Goal: Information Seeking & Learning: Learn about a topic

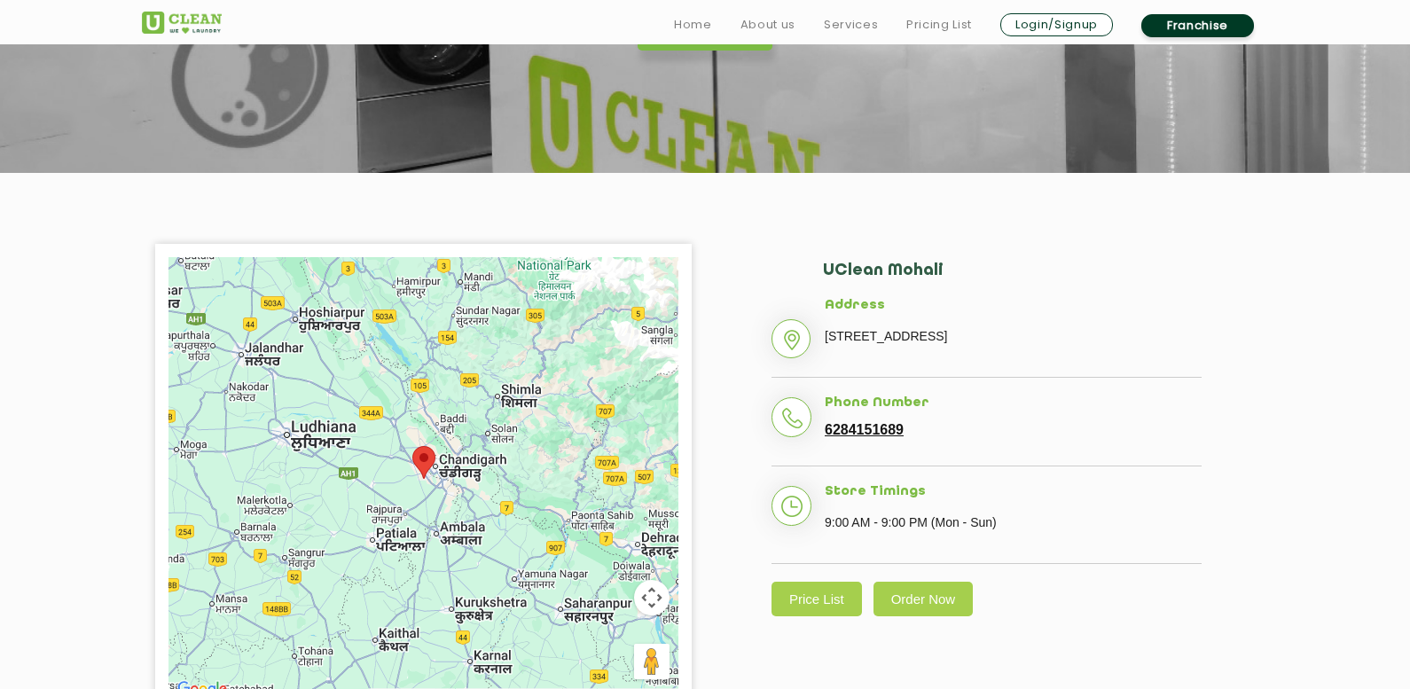
scroll to position [266, 0]
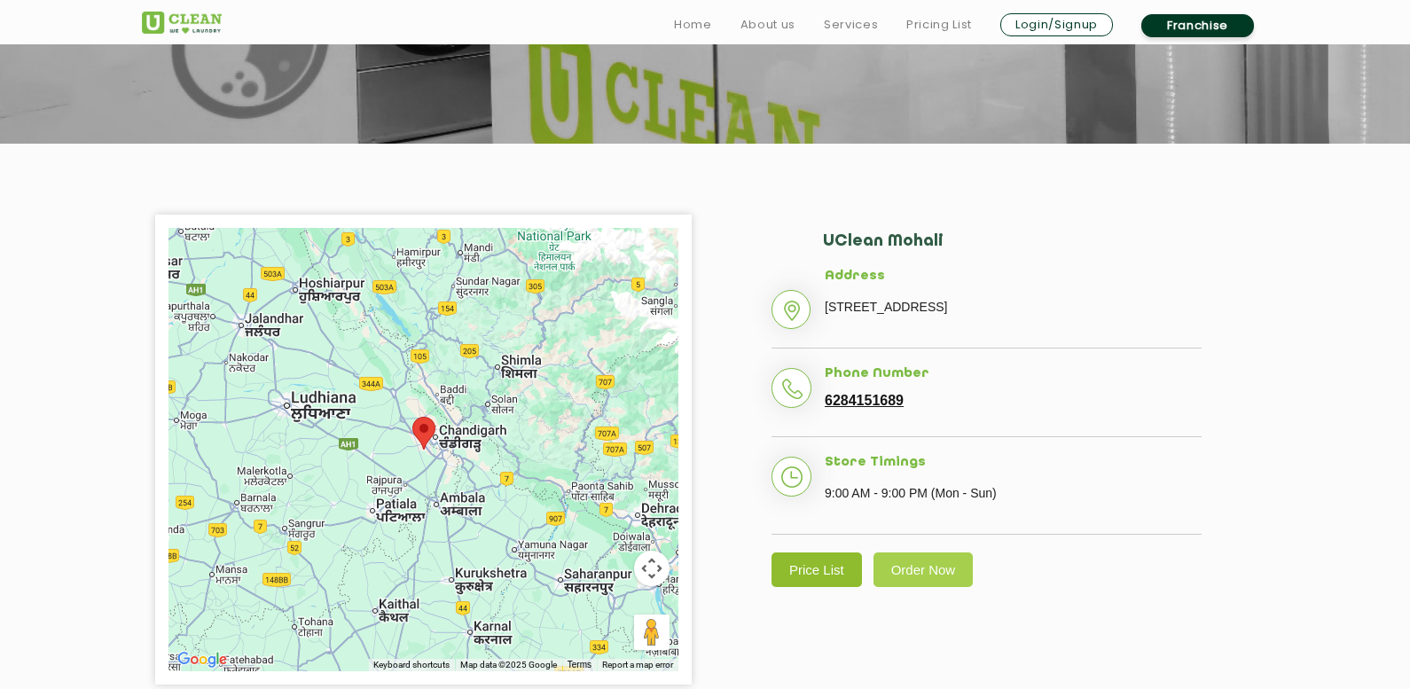
click at [820, 571] on link "Price List" at bounding box center [816, 569] width 90 height 35
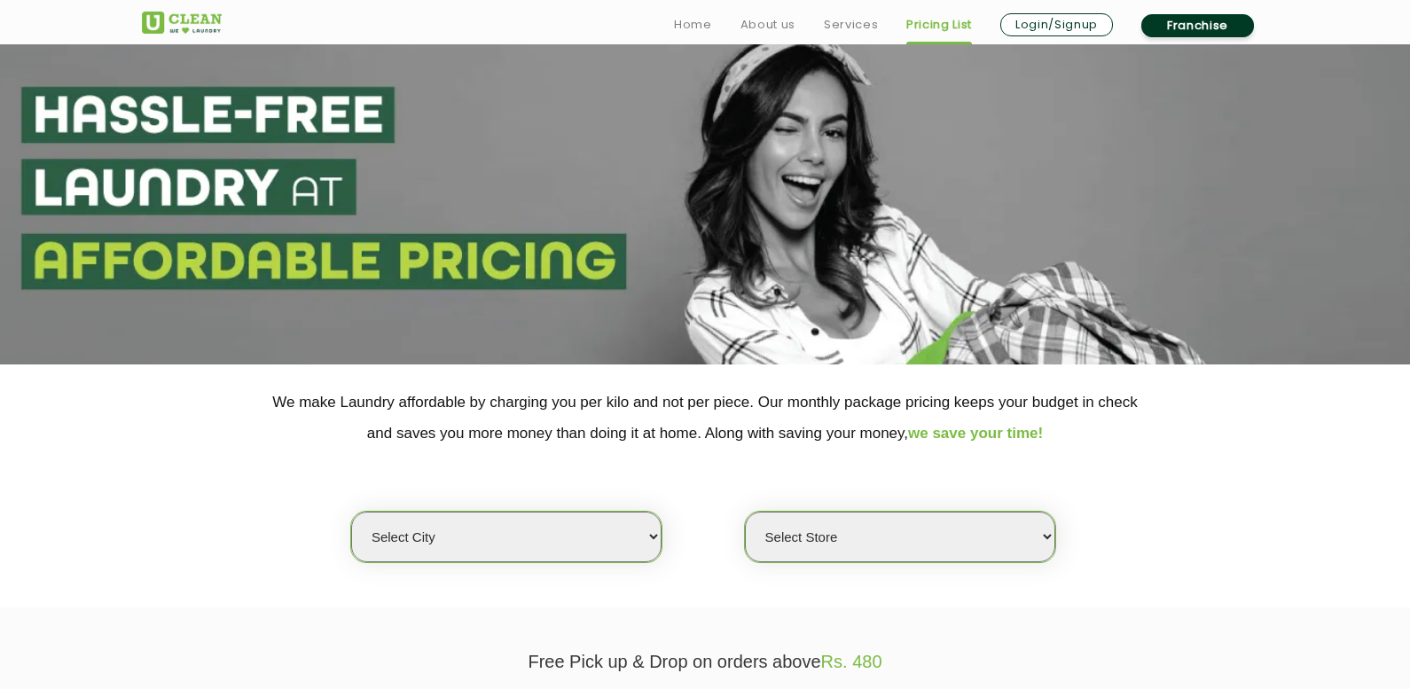
scroll to position [89, 0]
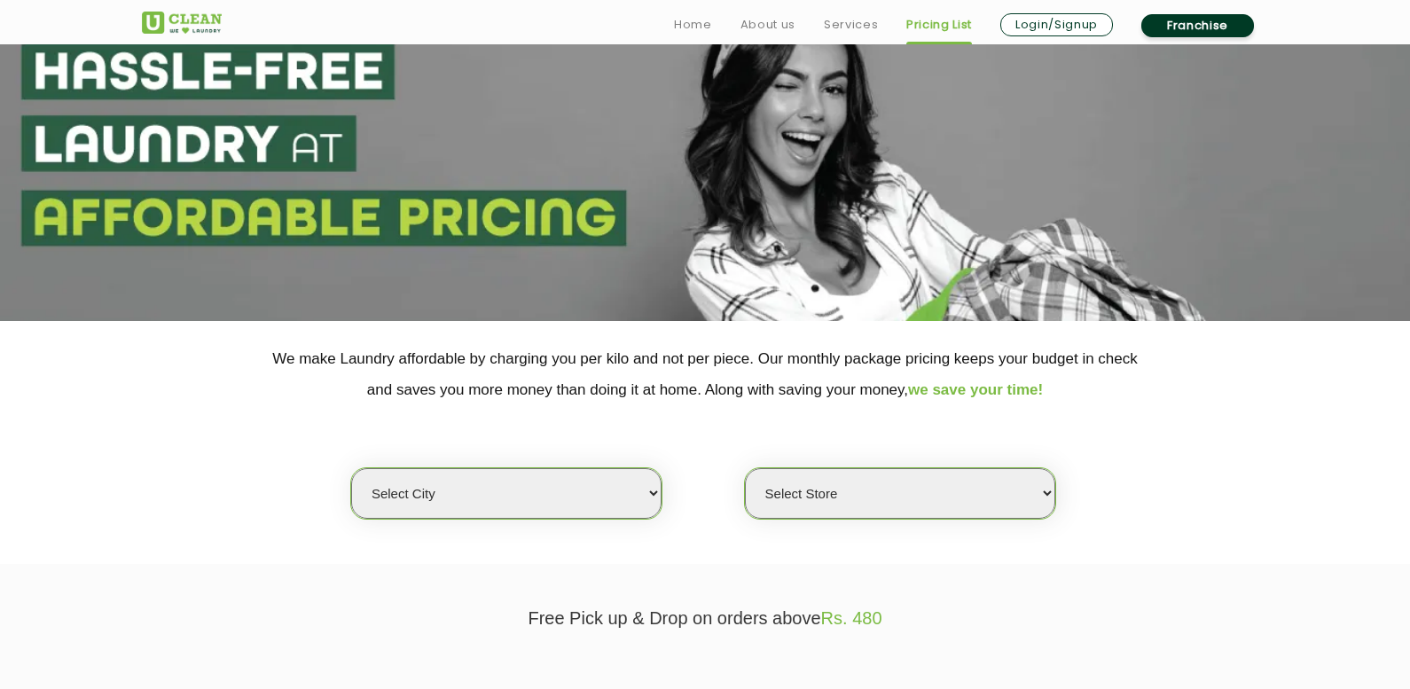
click at [562, 488] on select "Select city [GEOGRAPHIC_DATA] [GEOGRAPHIC_DATA] [GEOGRAPHIC_DATA] [GEOGRAPHIC_D…" at bounding box center [506, 493] width 310 height 51
click at [620, 499] on select "Select city [GEOGRAPHIC_DATA] [GEOGRAPHIC_DATA] [GEOGRAPHIC_DATA] [GEOGRAPHIC_D…" at bounding box center [506, 493] width 310 height 51
select select "70"
click at [351, 468] on select "Select city [GEOGRAPHIC_DATA] [GEOGRAPHIC_DATA] [GEOGRAPHIC_DATA] [GEOGRAPHIC_D…" at bounding box center [506, 493] width 310 height 51
click at [873, 488] on select "Select Store [GEOGRAPHIC_DATA]-61 [GEOGRAPHIC_DATA]" at bounding box center [900, 493] width 310 height 51
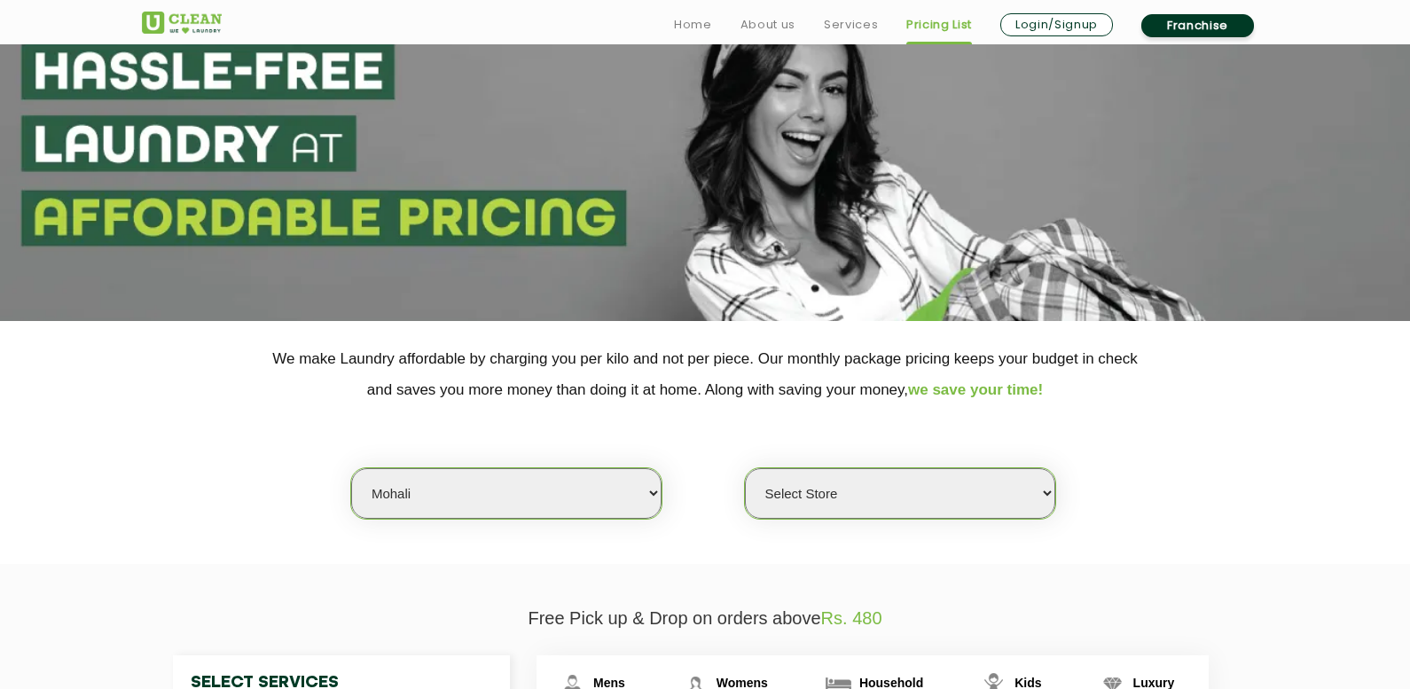
click at [917, 497] on select "Select Store [GEOGRAPHIC_DATA]-61 [GEOGRAPHIC_DATA]" at bounding box center [900, 493] width 310 height 51
click at [882, 487] on select "Select Store [GEOGRAPHIC_DATA]-61 [GEOGRAPHIC_DATA]" at bounding box center [900, 493] width 310 height 51
select select "581"
click at [745, 468] on select "Select Store [GEOGRAPHIC_DATA]-61 [GEOGRAPHIC_DATA]" at bounding box center [900, 493] width 310 height 51
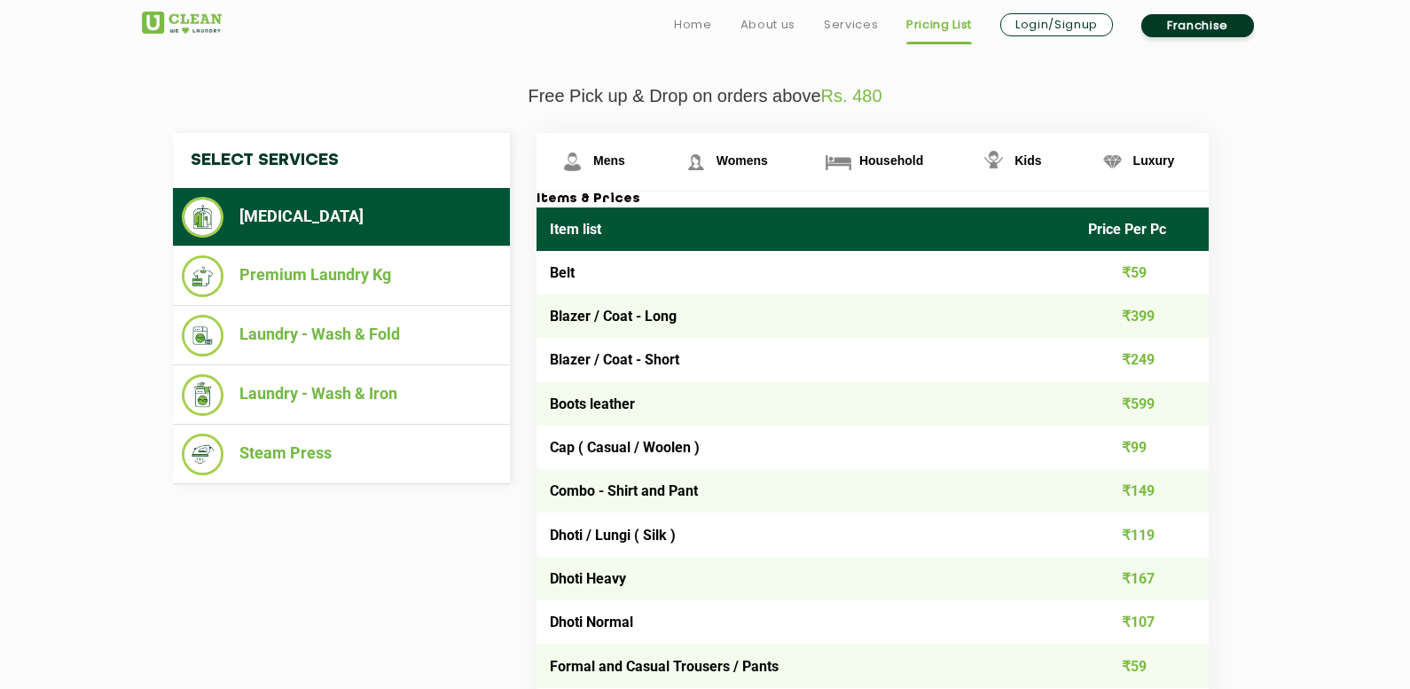
scroll to position [709, 0]
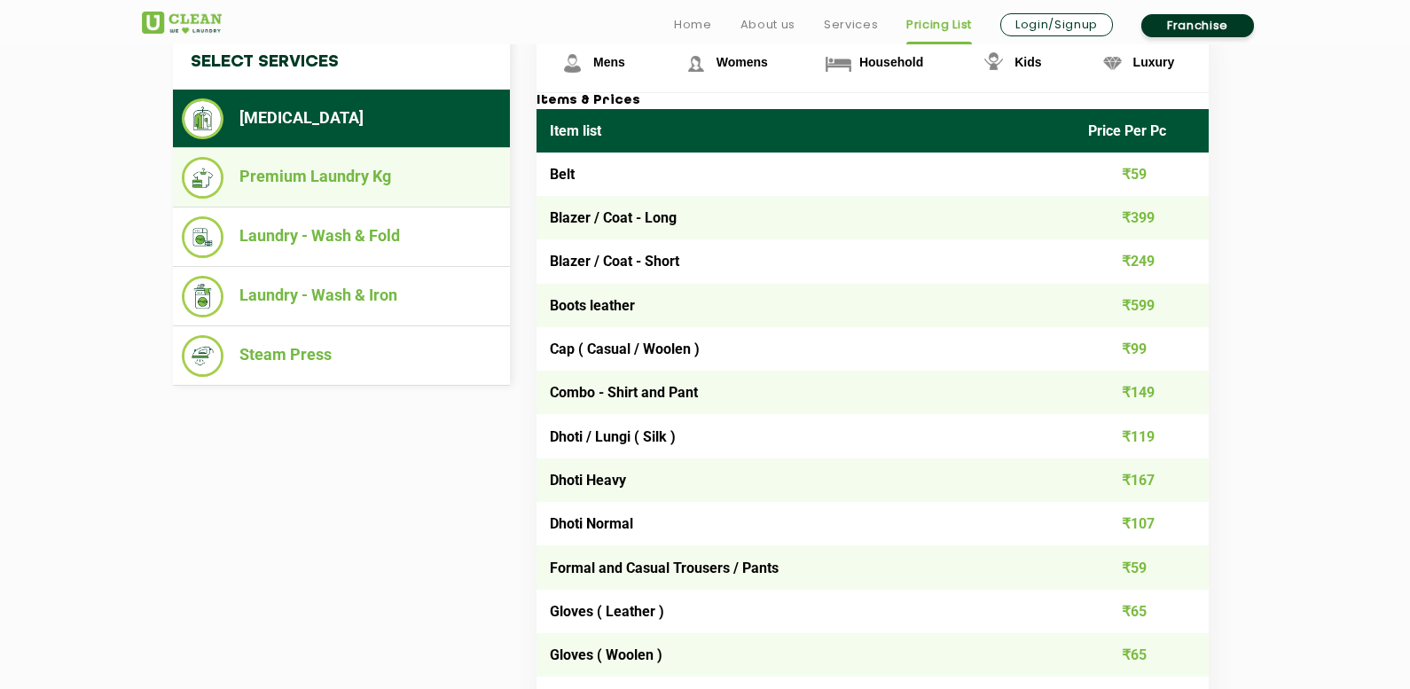
click at [395, 174] on li "Premium Laundry Kg" at bounding box center [341, 178] width 319 height 42
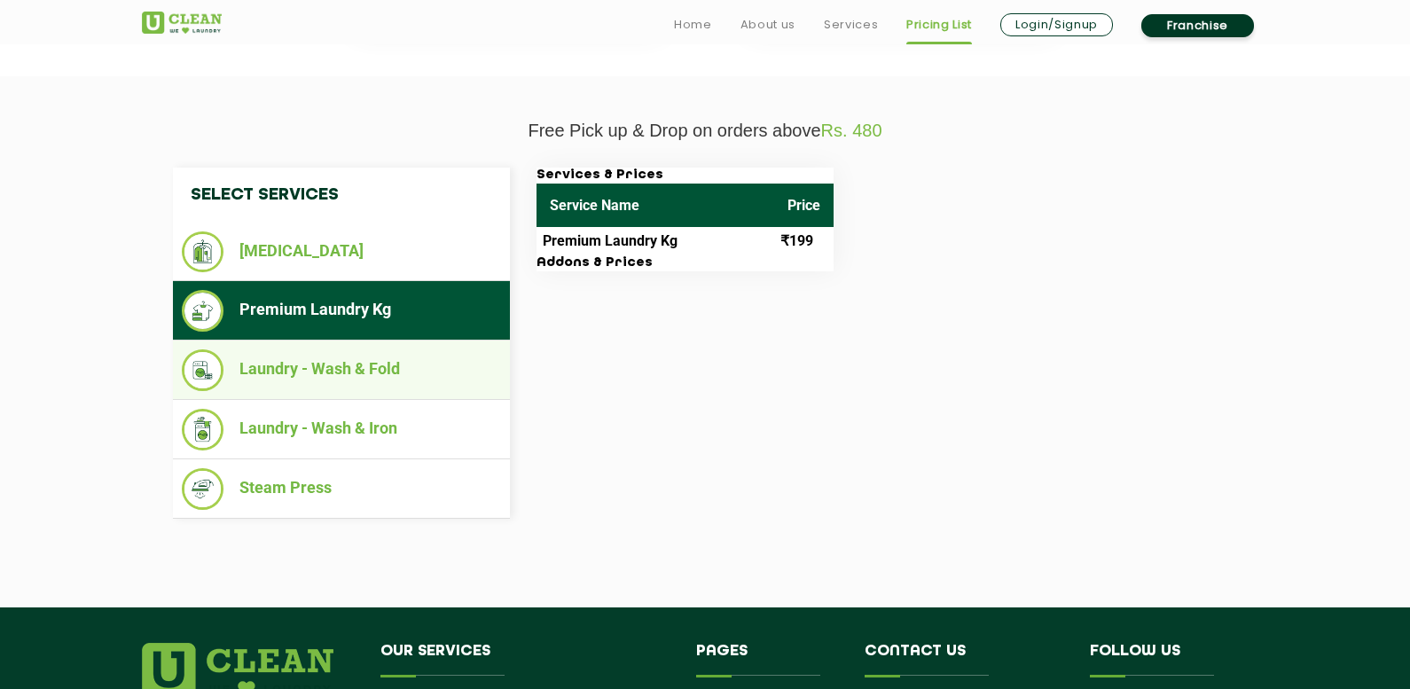
scroll to position [621, 0]
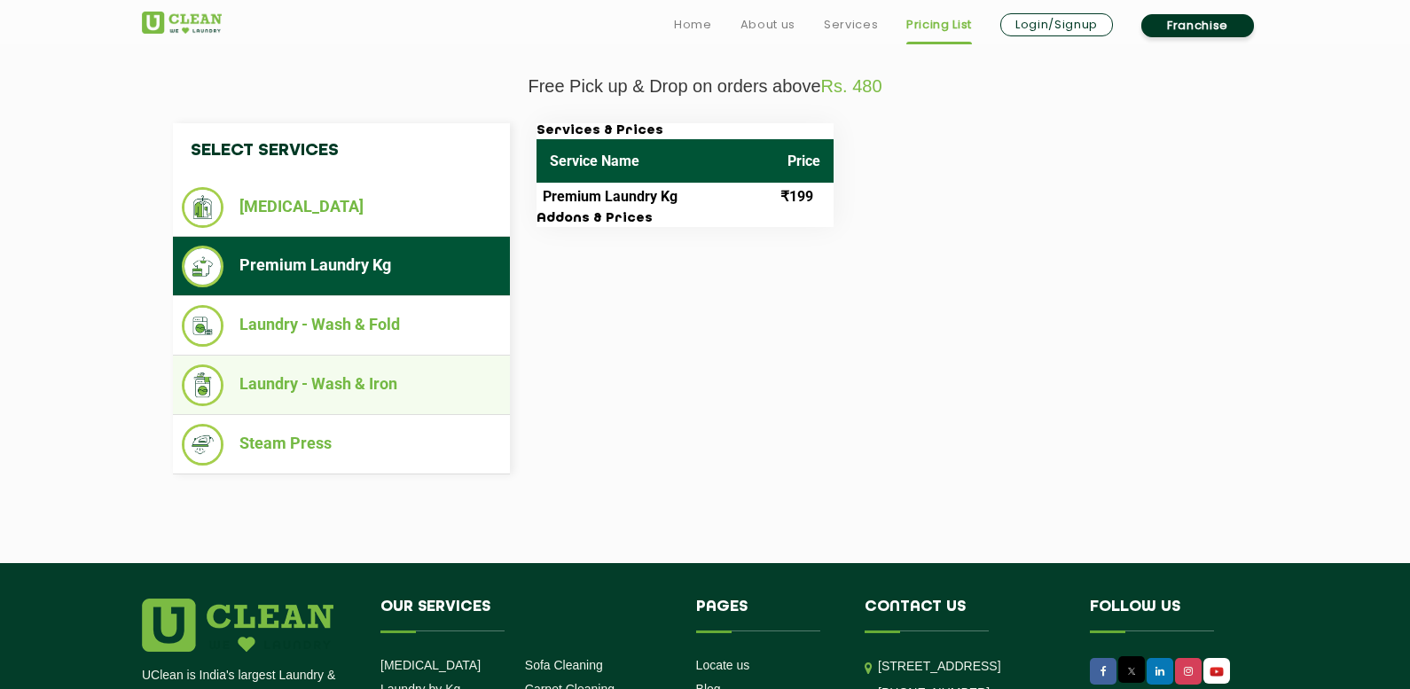
click at [362, 370] on li "Laundry - Wash & Iron" at bounding box center [341, 385] width 319 height 42
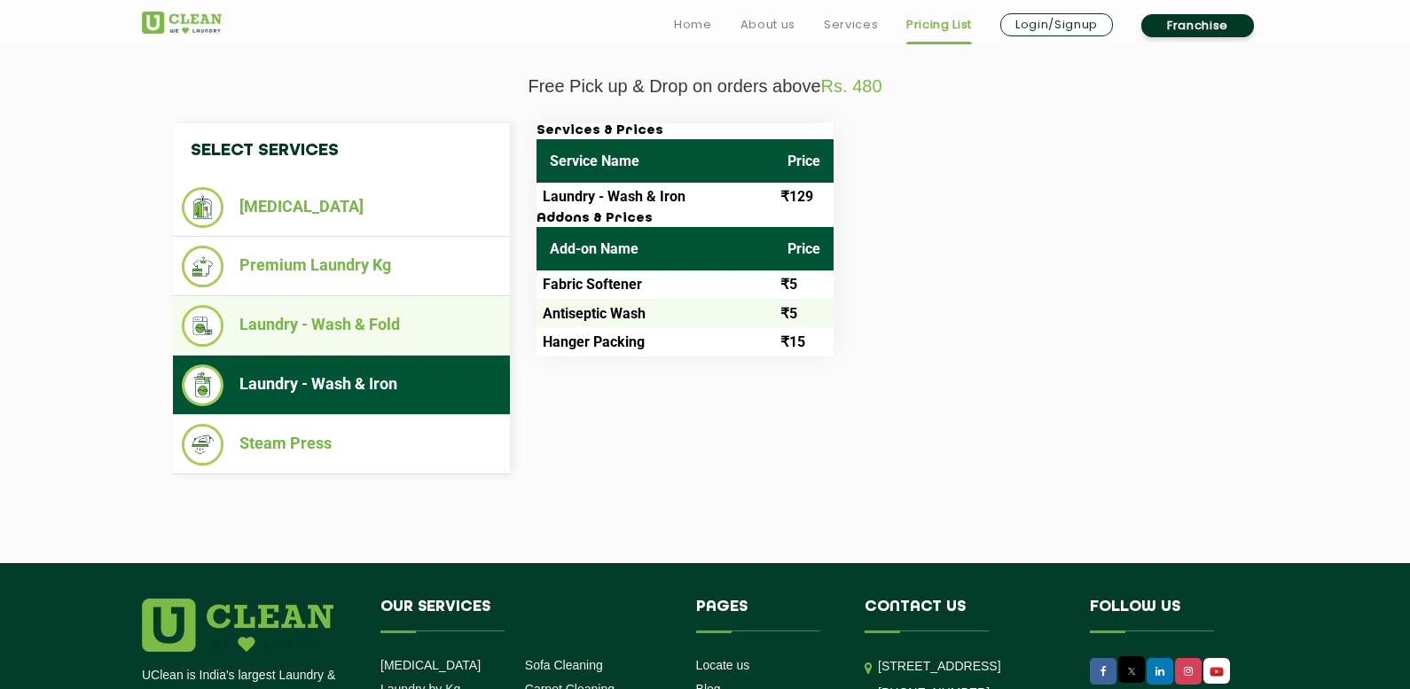
click at [367, 307] on li "Laundry - Wash & Fold" at bounding box center [341, 326] width 319 height 42
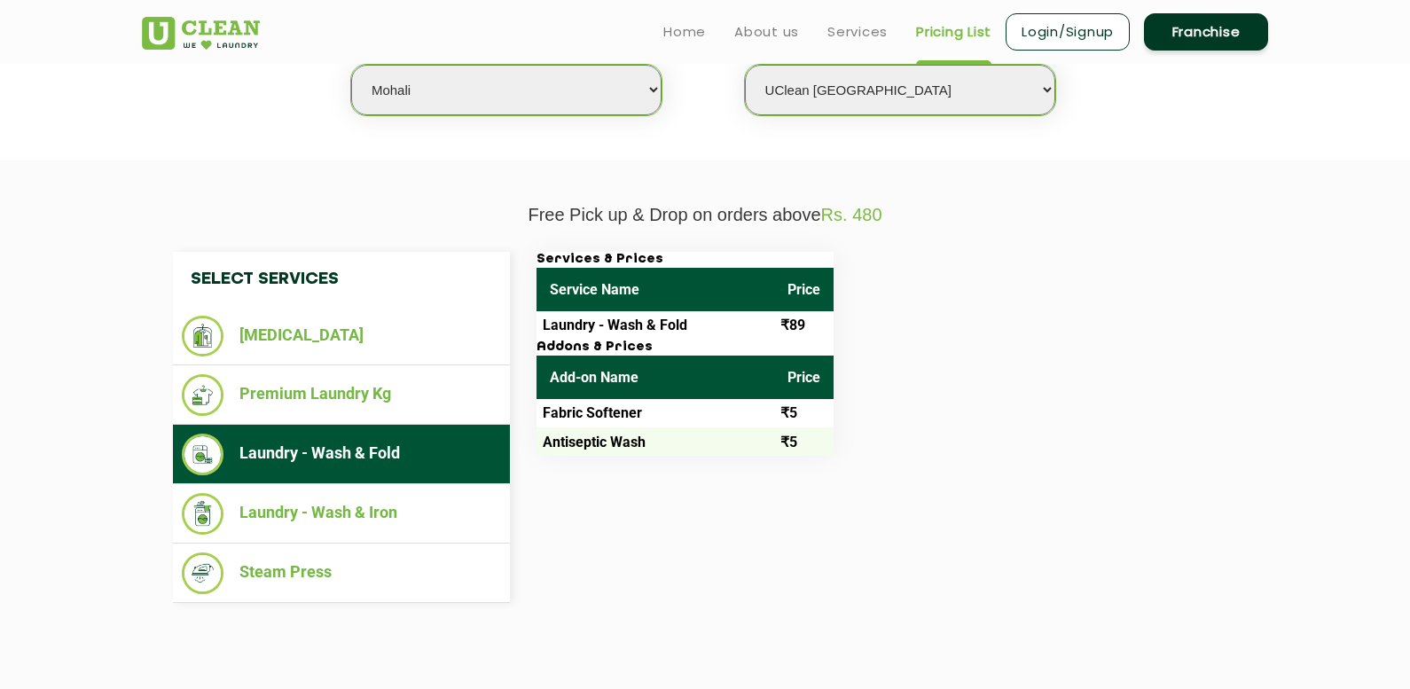
scroll to position [443, 0]
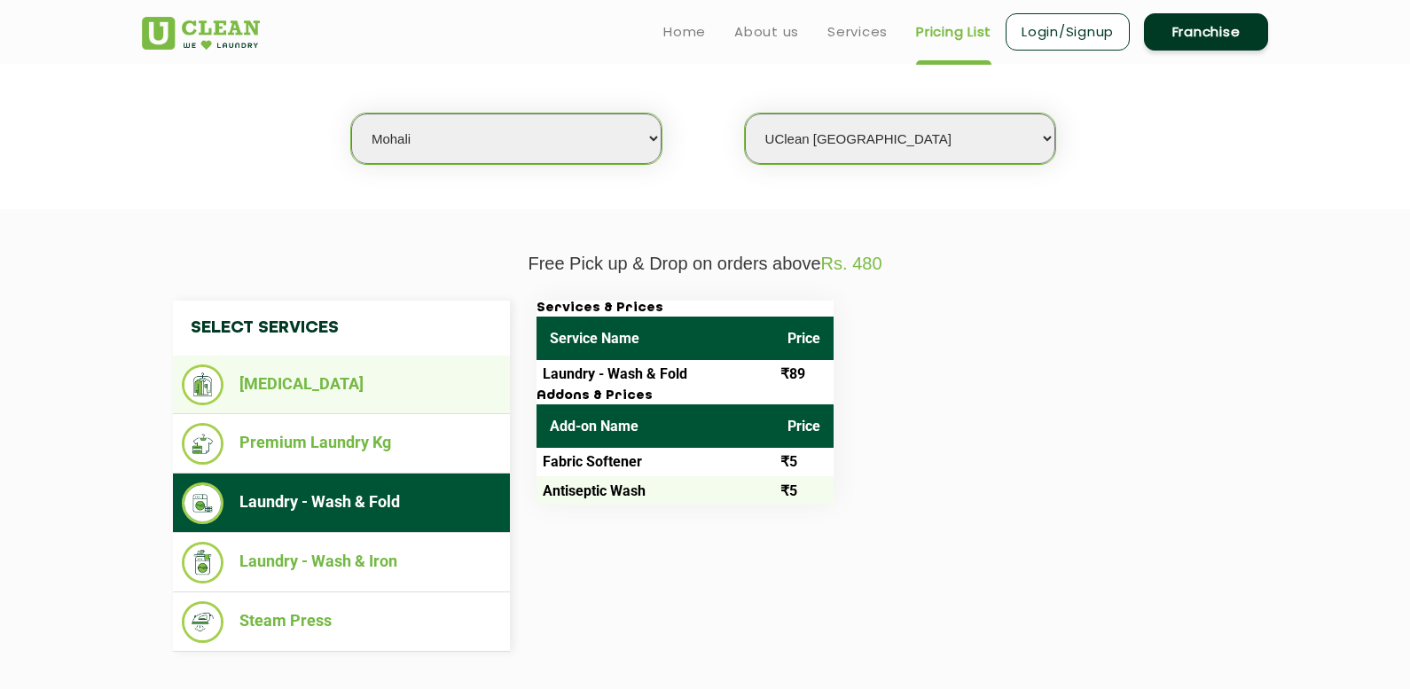
click at [311, 368] on li "[MEDICAL_DATA]" at bounding box center [341, 384] width 319 height 41
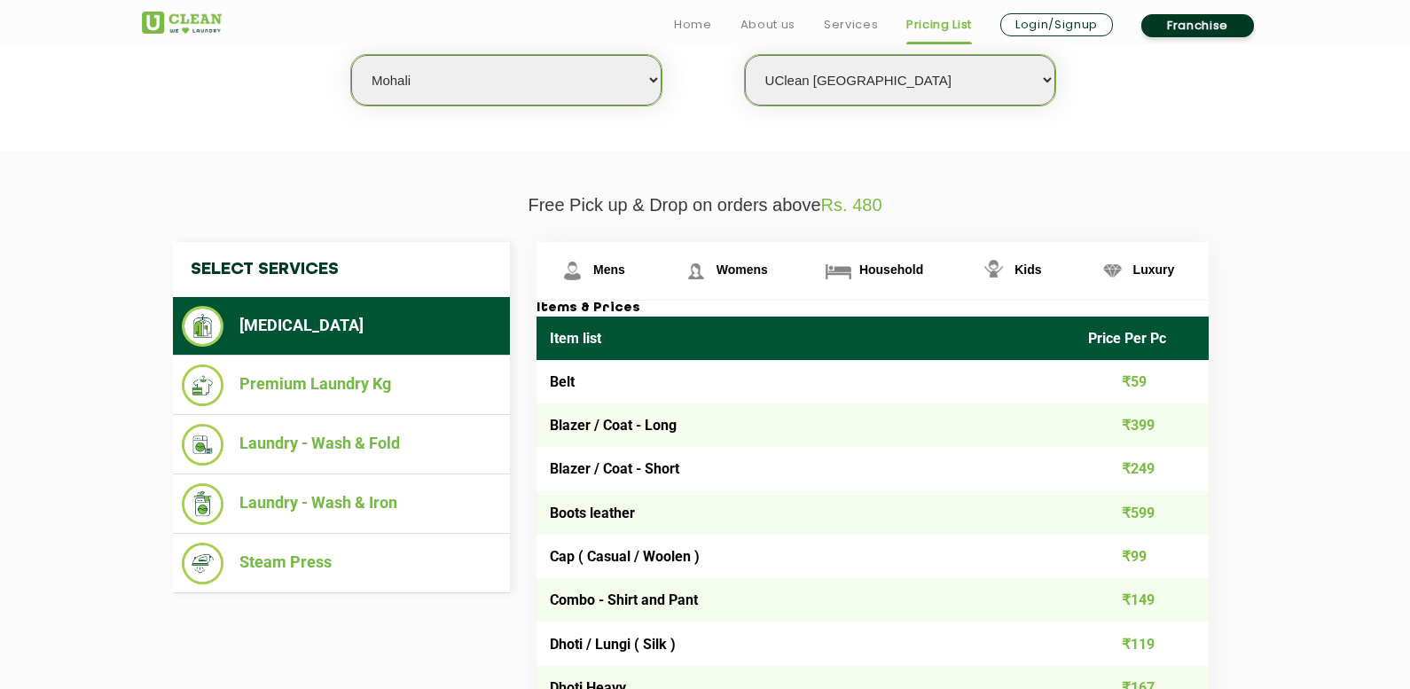
scroll to position [532, 0]
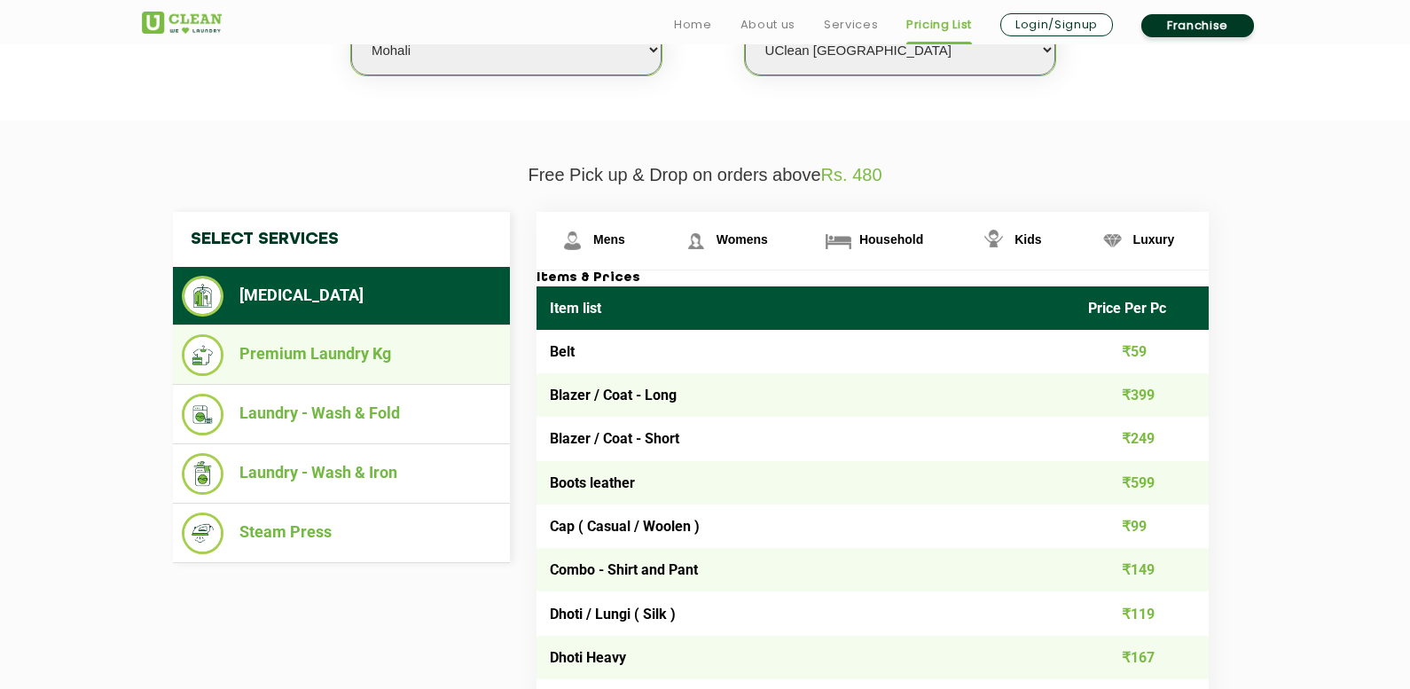
click at [318, 349] on li "Premium Laundry Kg" at bounding box center [341, 355] width 319 height 42
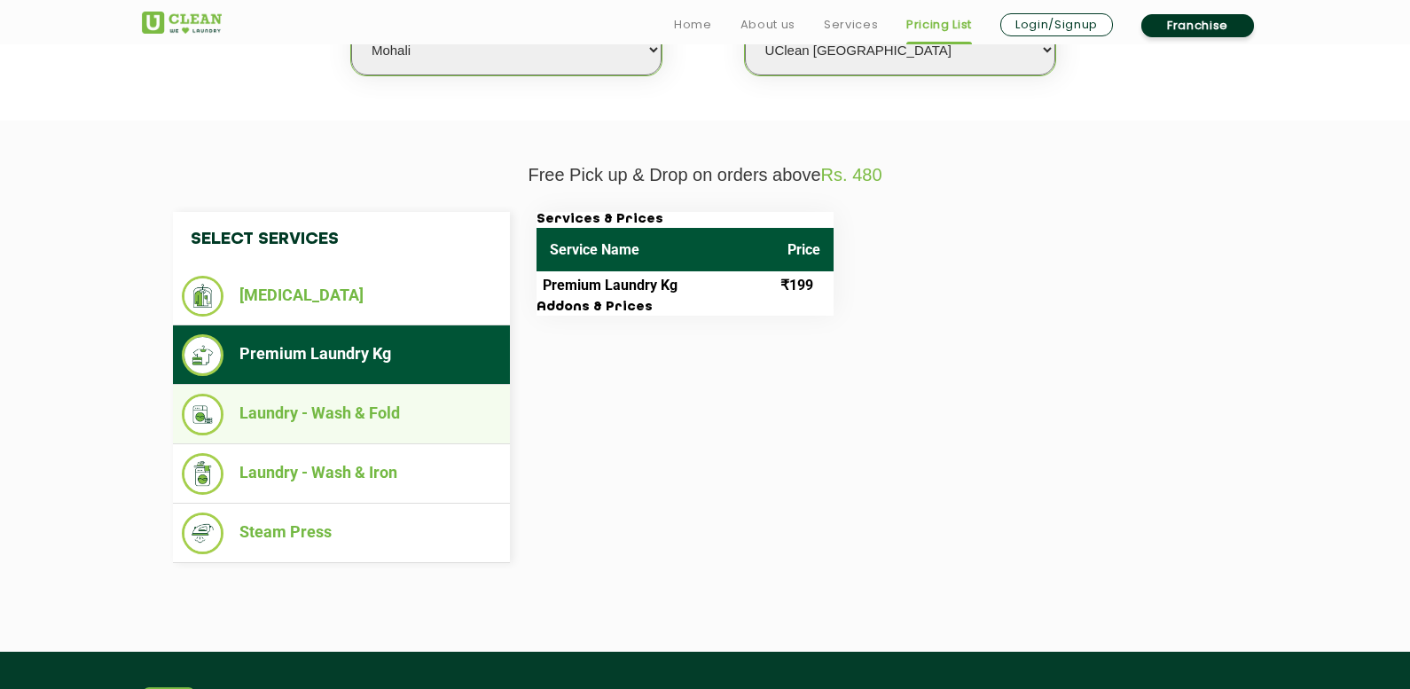
click at [325, 422] on li "Laundry - Wash & Fold" at bounding box center [341, 415] width 319 height 42
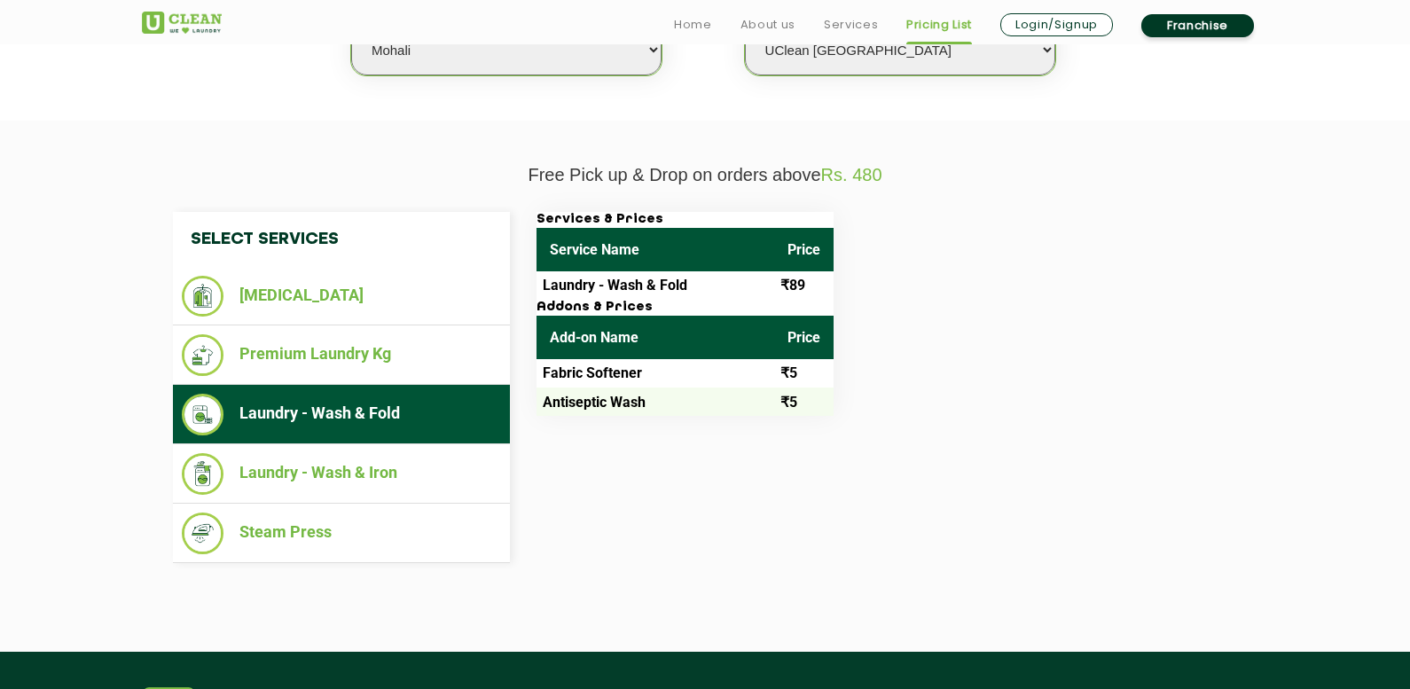
click at [798, 256] on th "Price" at bounding box center [803, 249] width 59 height 43
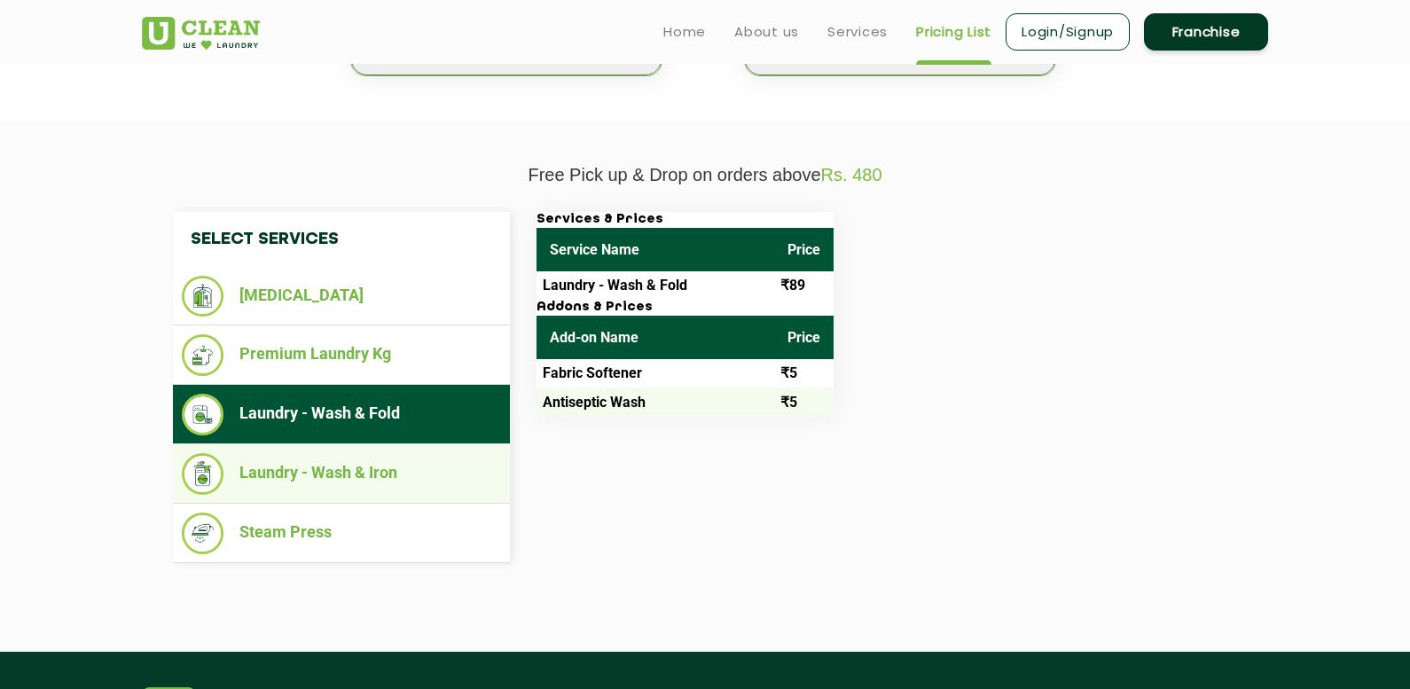
click at [389, 458] on li "Laundry - Wash & Iron" at bounding box center [341, 474] width 319 height 42
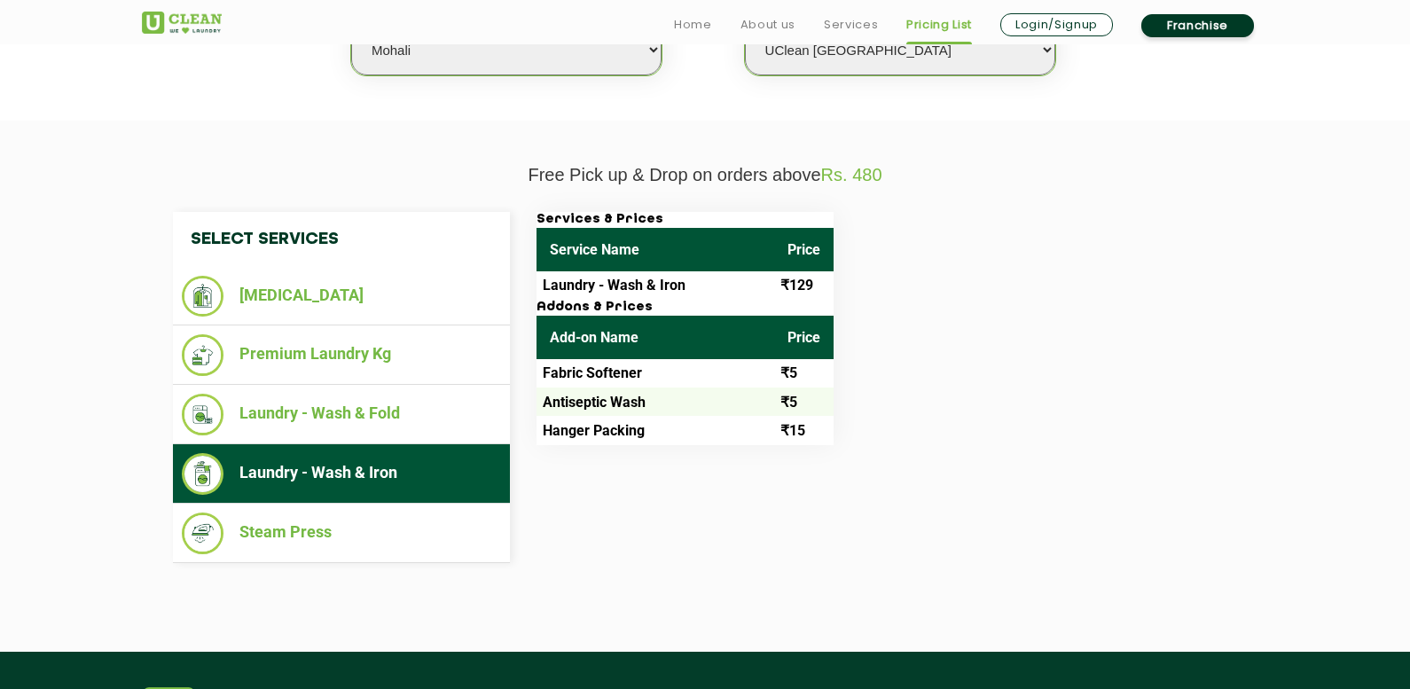
click at [656, 249] on th "Service Name" at bounding box center [655, 249] width 238 height 43
click at [563, 294] on td "Laundry - Wash & Iron" at bounding box center [655, 285] width 238 height 28
click at [573, 284] on td "Laundry - Wash & Iron" at bounding box center [655, 285] width 238 height 28
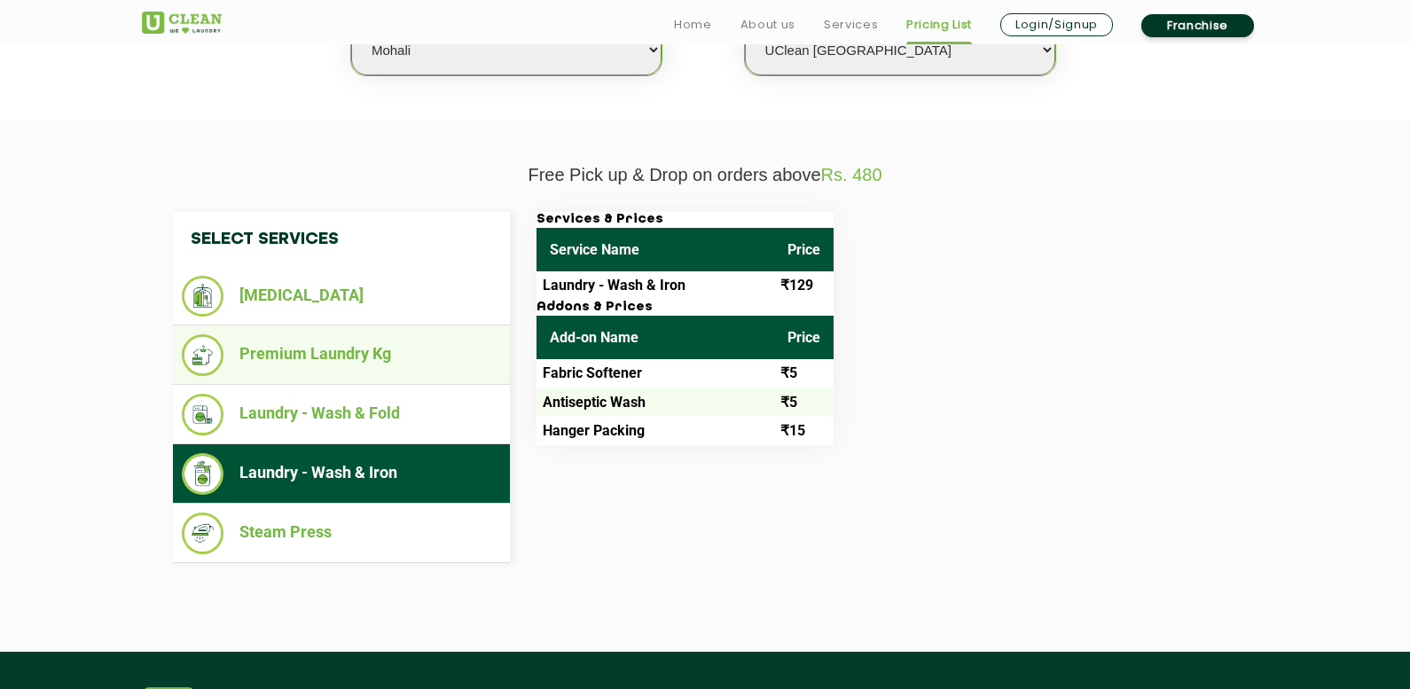
click at [379, 359] on li "Premium Laundry Kg" at bounding box center [341, 355] width 319 height 42
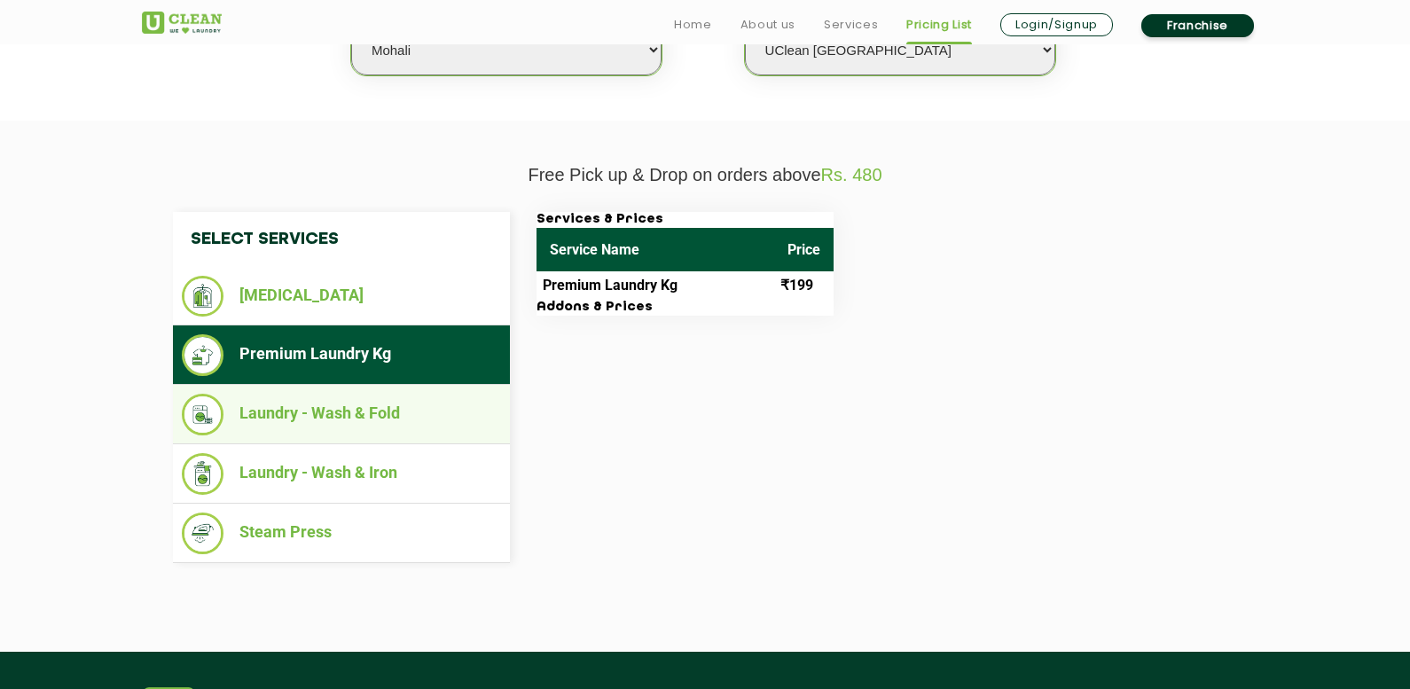
click at [416, 417] on li "Laundry - Wash & Fold" at bounding box center [341, 415] width 319 height 42
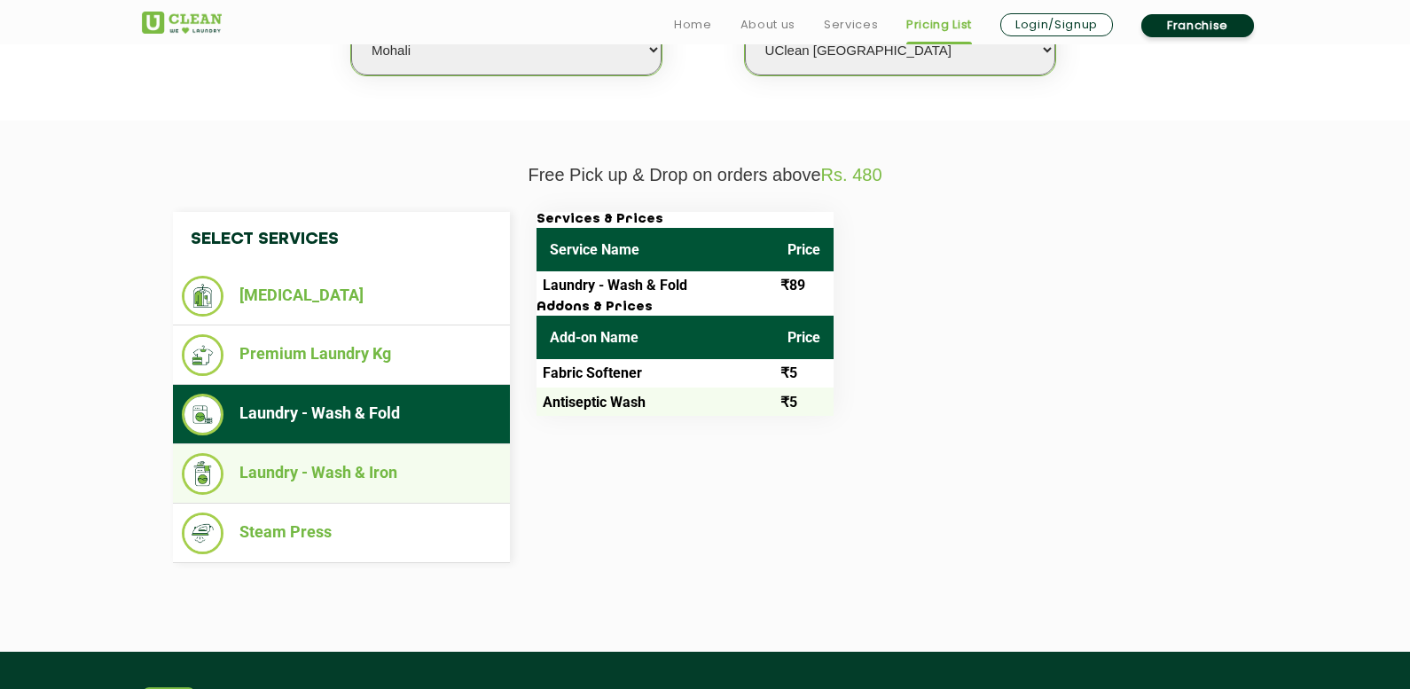
click at [417, 454] on li "Laundry - Wash & Iron" at bounding box center [341, 474] width 319 height 42
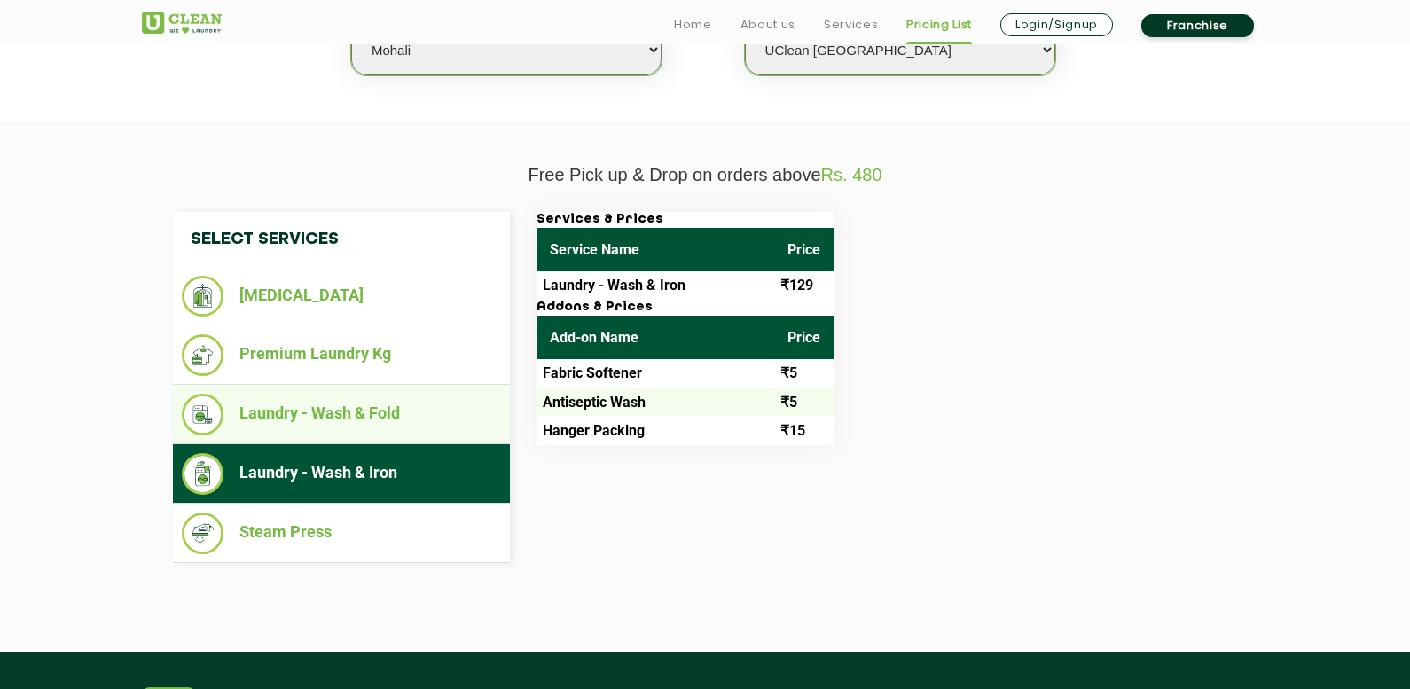
click at [395, 416] on li "Laundry - Wash & Fold" at bounding box center [341, 415] width 319 height 42
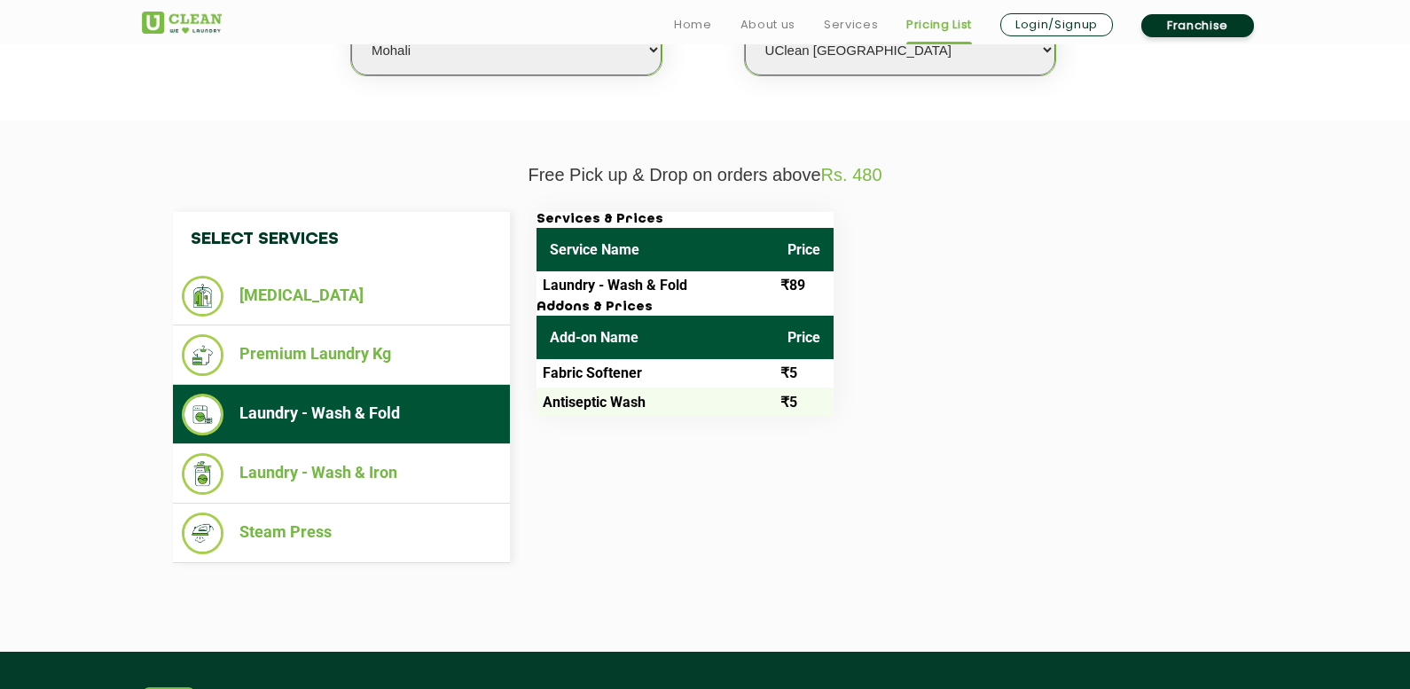
click at [603, 287] on td "Laundry - Wash & Fold" at bounding box center [655, 285] width 238 height 28
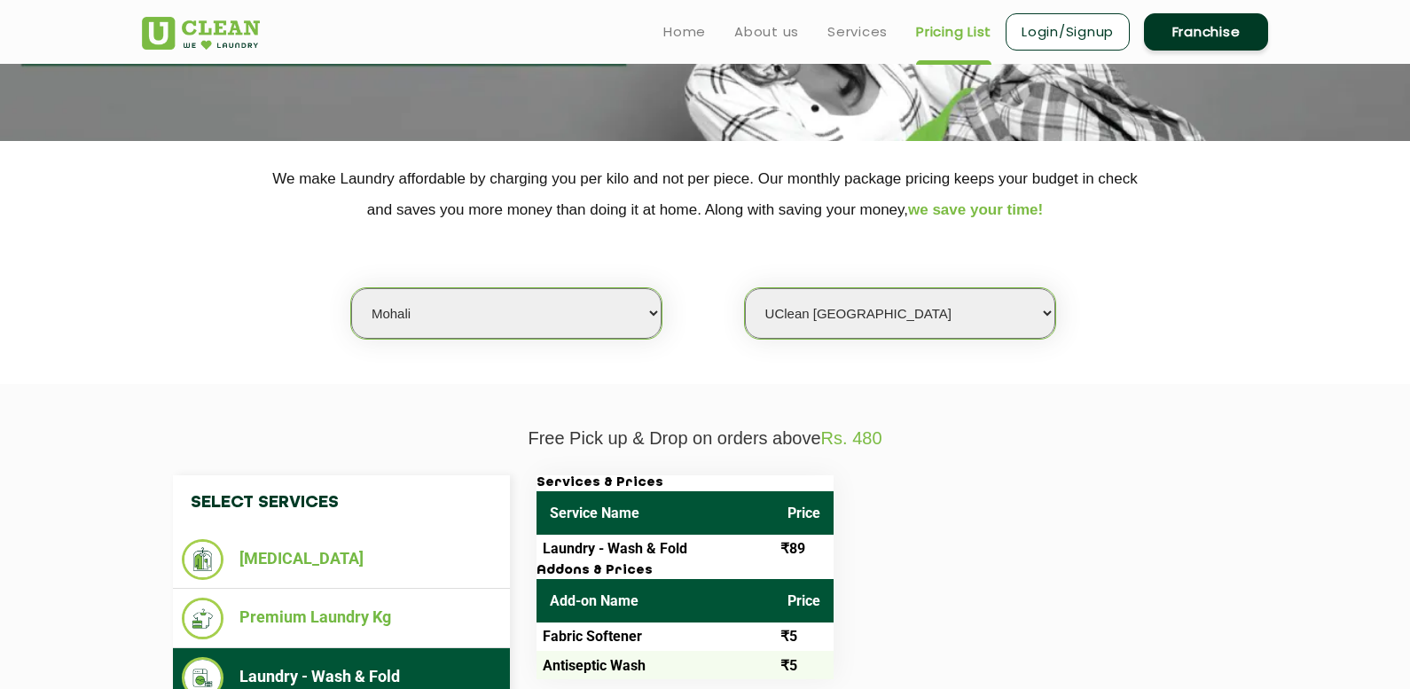
scroll to position [266, 0]
